Goal: Navigation & Orientation: Understand site structure

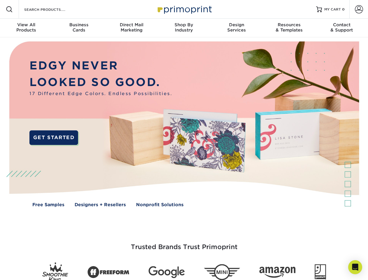
click at [184, 140] on img at bounding box center [184, 128] width 365 height 182
click at [9, 9] on span at bounding box center [9, 9] width 7 height 7
click at [359, 9] on span at bounding box center [359, 9] width 8 height 8
click at [26, 28] on div "View All Products" at bounding box center [26, 27] width 53 height 11
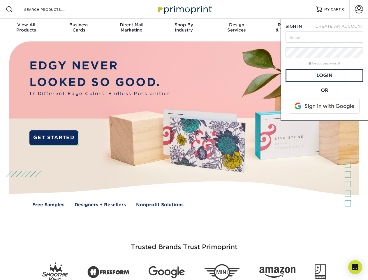
click at [79, 28] on div "Business Cards" at bounding box center [79, 27] width 53 height 11
click at [132, 28] on div "Direct Mail Marketing" at bounding box center [131, 27] width 53 height 11
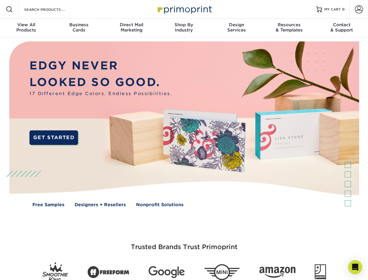
click at [184, 28] on div "Shop By Industry" at bounding box center [184, 27] width 53 height 11
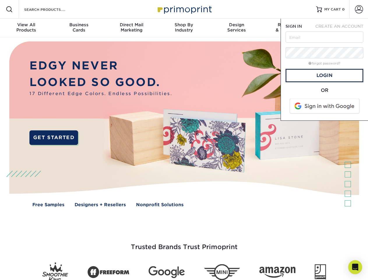
click at [237, 28] on div "Design Services" at bounding box center [237, 27] width 53 height 11
click at [289, 28] on span "SIGN IN" at bounding box center [294, 26] width 16 height 5
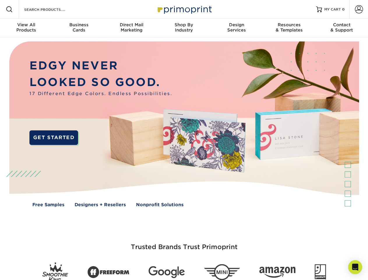
click at [342, 28] on div "Contact & Support" at bounding box center [342, 27] width 53 height 11
